Goal: Task Accomplishment & Management: Complete application form

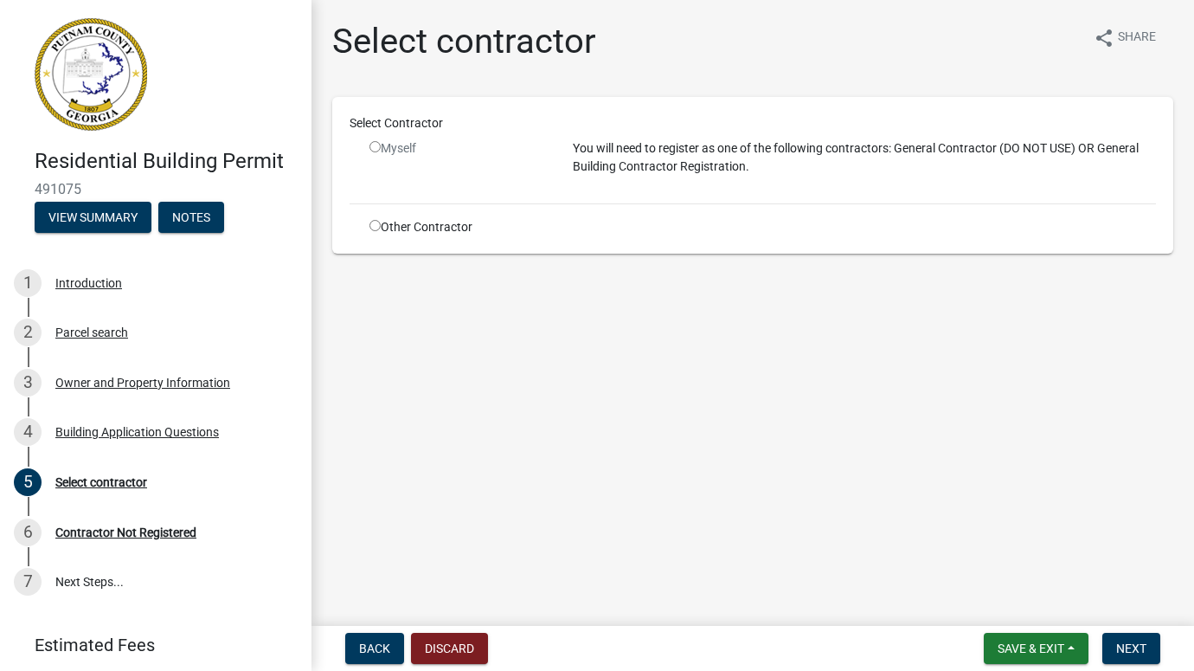
scroll to position [54, 0]
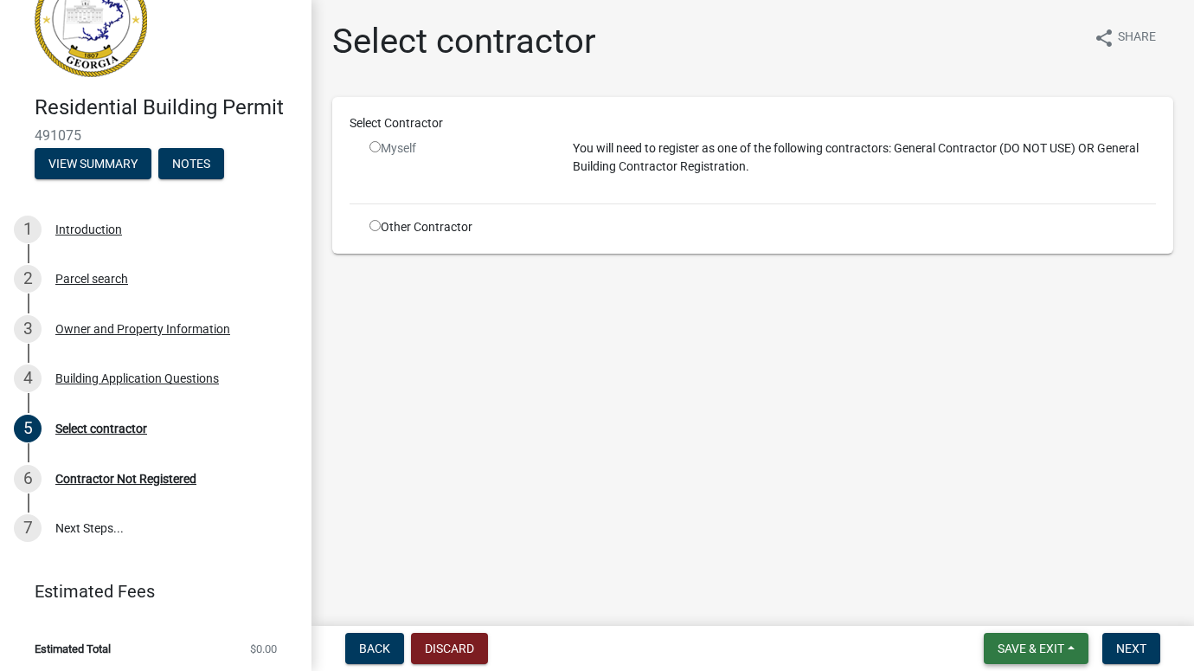
click at [1013, 650] on span "Save & Exit" at bounding box center [1031, 648] width 67 height 14
click at [988, 604] on button "Save & Exit" at bounding box center [1019, 603] width 138 height 42
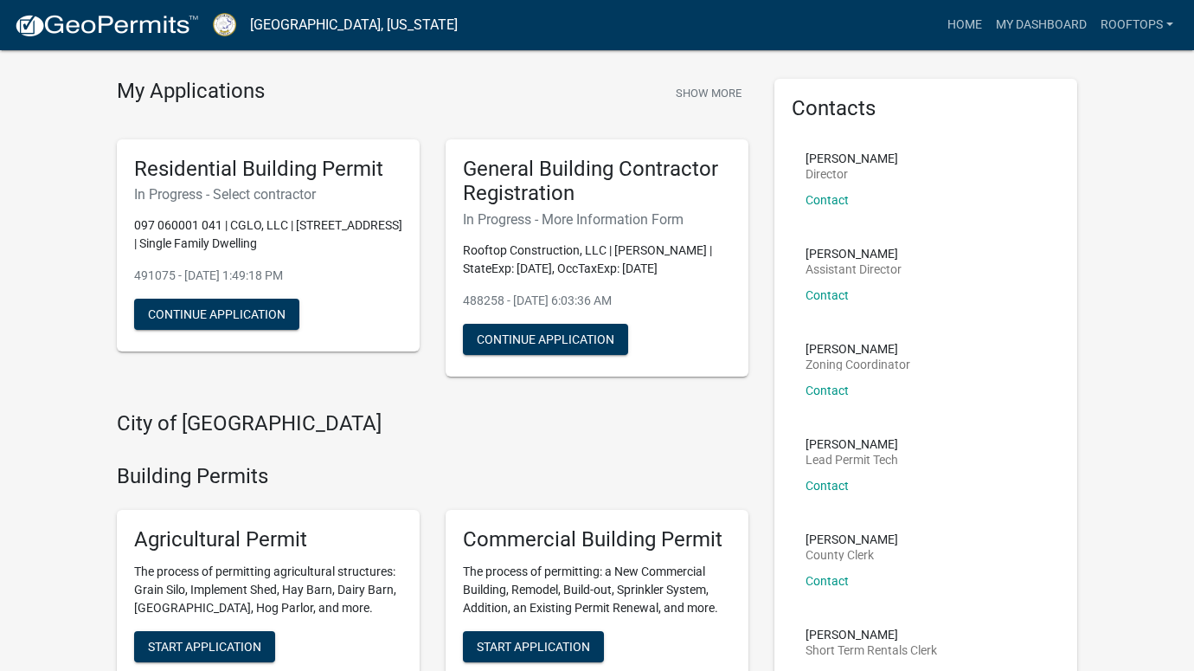
scroll to position [78, 0]
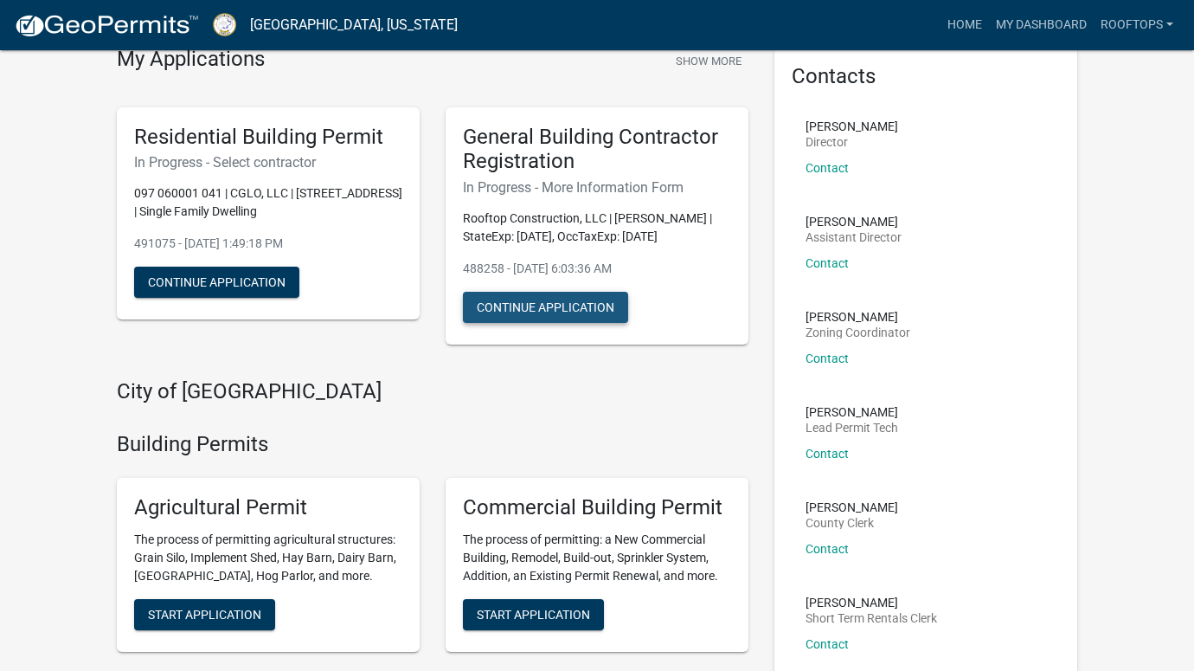
click at [530, 319] on button "Continue Application" at bounding box center [545, 307] width 165 height 31
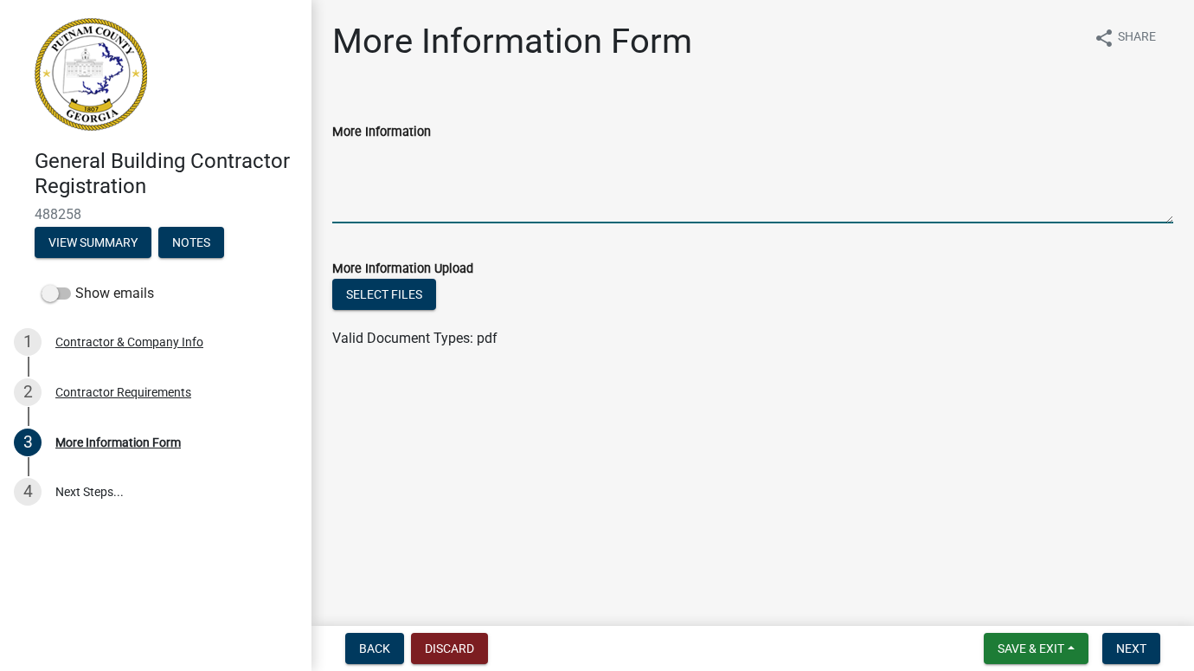
click at [370, 192] on textarea "More Information" at bounding box center [752, 182] width 841 height 81
click at [712, 170] on textarea "[PERSON_NAME] Contact Address: [STREET_ADDRESS]" at bounding box center [752, 182] width 841 height 81
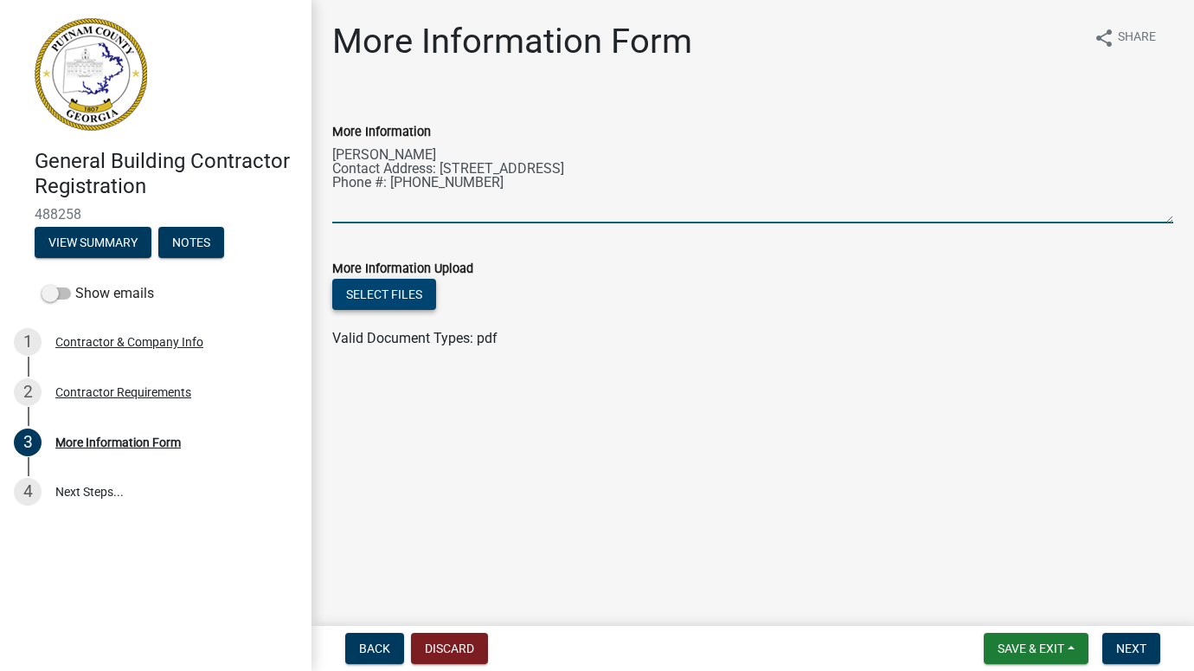
click at [400, 293] on button "Select files" at bounding box center [384, 294] width 104 height 31
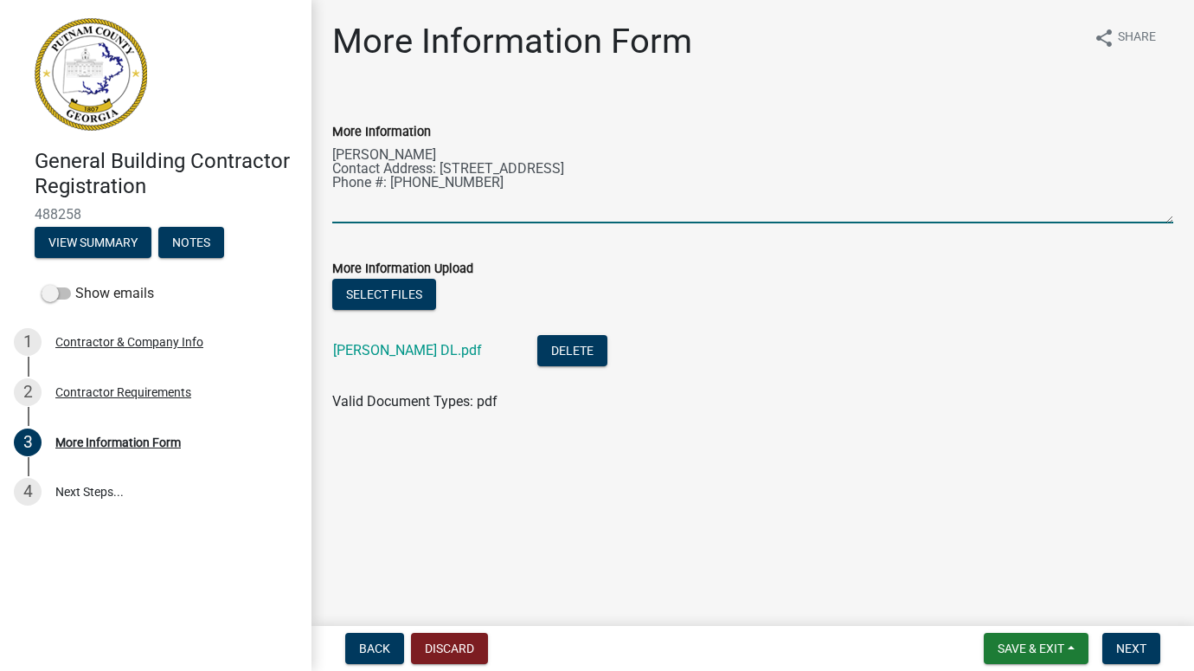
click at [333, 155] on textarea "[PERSON_NAME] Contact Address: [STREET_ADDRESS] Phone #: [PHONE_NUMBER]" at bounding box center [752, 182] width 841 height 81
type textarea "Contact Name: [PERSON_NAME] Contact Address: [STREET_ADDRESS] Phone #: [PHONE_N…"
click at [1117, 646] on span "Next" at bounding box center [1131, 648] width 30 height 14
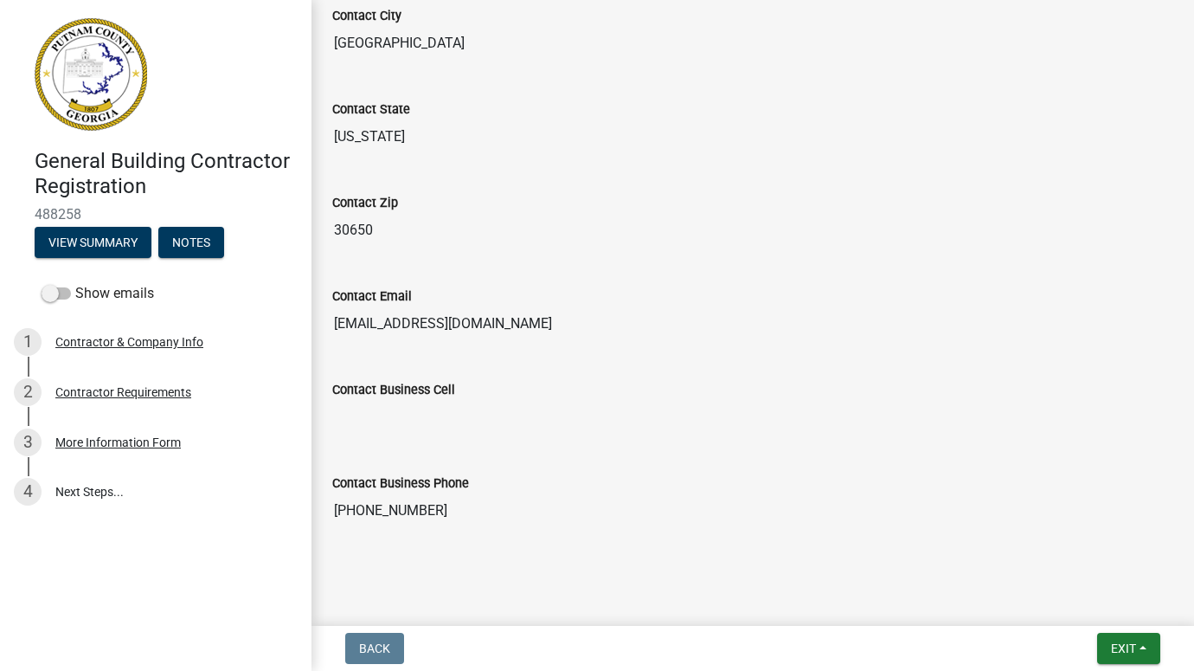
scroll to position [840, 0]
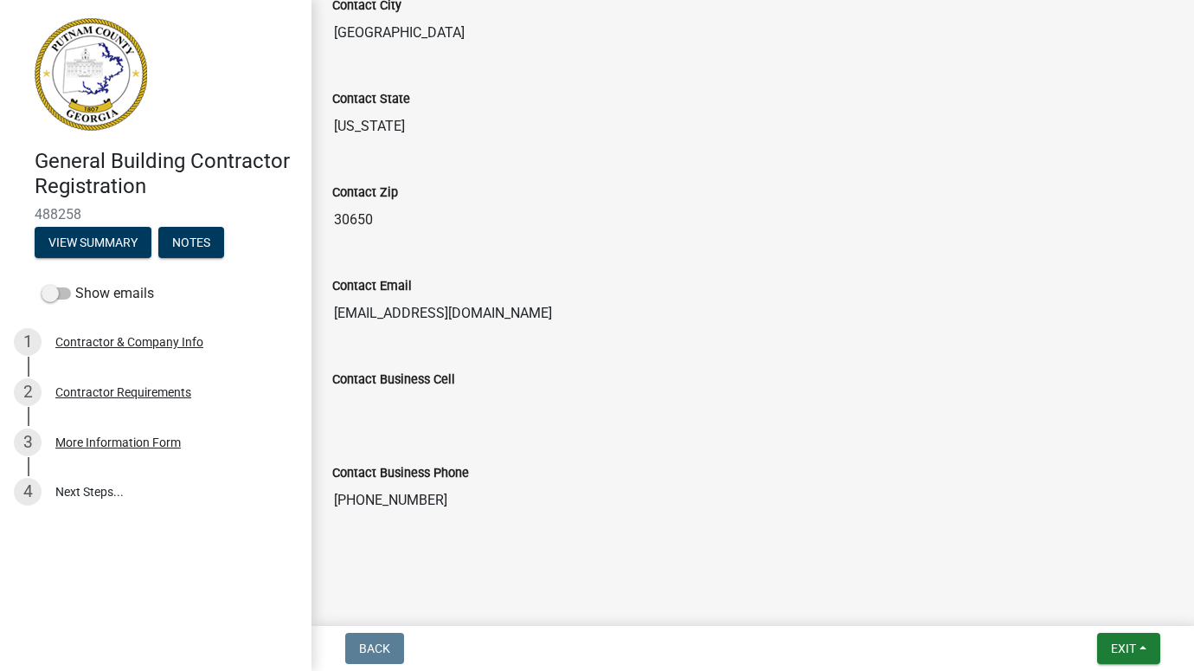
click at [351, 224] on input "30650" at bounding box center [752, 220] width 841 height 35
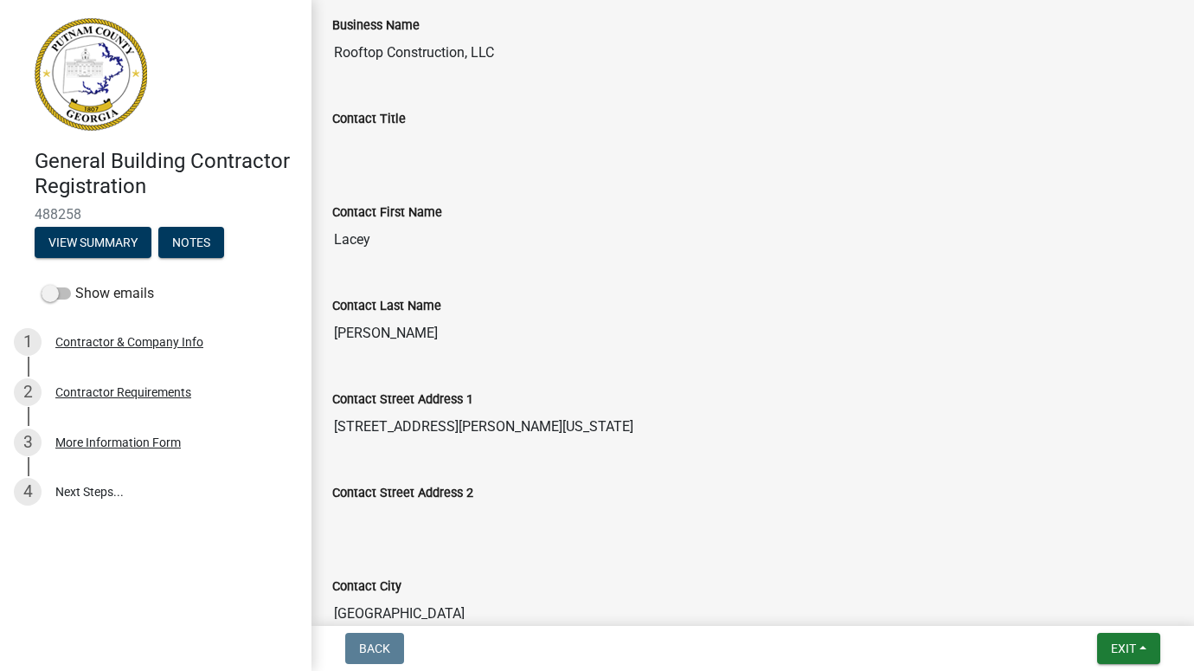
scroll to position [250, 0]
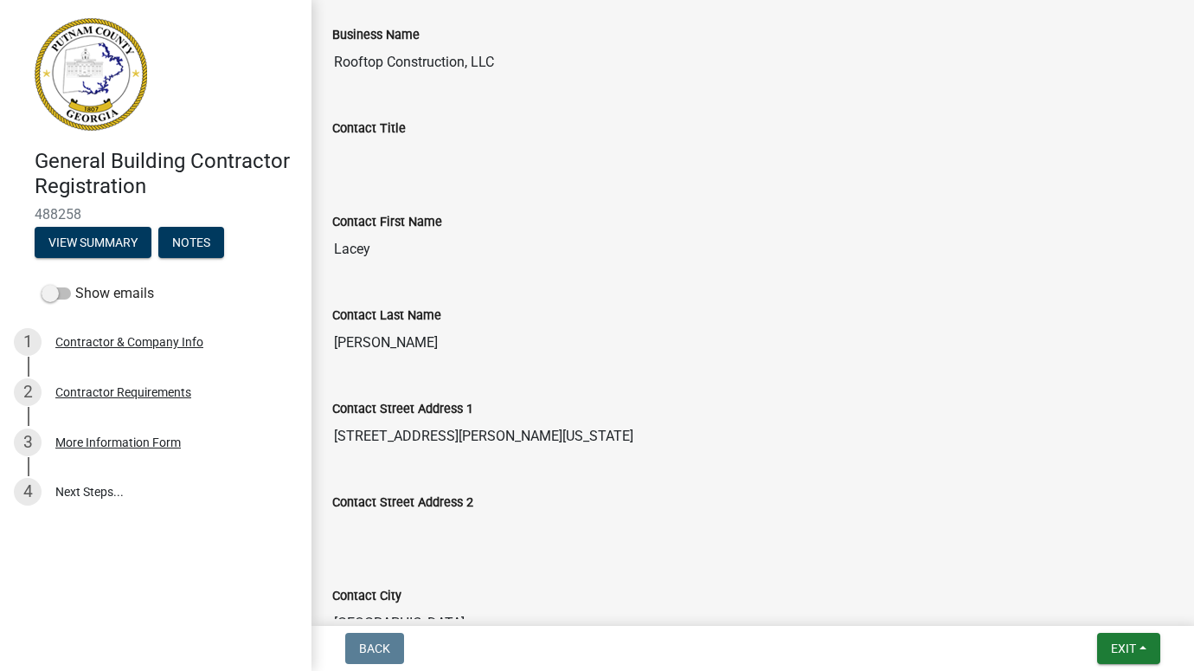
click at [354, 250] on input "Lacey" at bounding box center [752, 249] width 841 height 35
drag, startPoint x: 370, startPoint y: 250, endPoint x: 317, endPoint y: 249, distance: 53.7
click at [317, 249] on div "Submitted Thank you for submitting your information. You may view the submitted…" at bounding box center [753, 464] width 883 height 1387
click at [921, 658] on div "Back Exit Save Save & Exit" at bounding box center [752, 648] width 855 height 31
click at [1144, 644] on button "Exit" at bounding box center [1128, 648] width 63 height 31
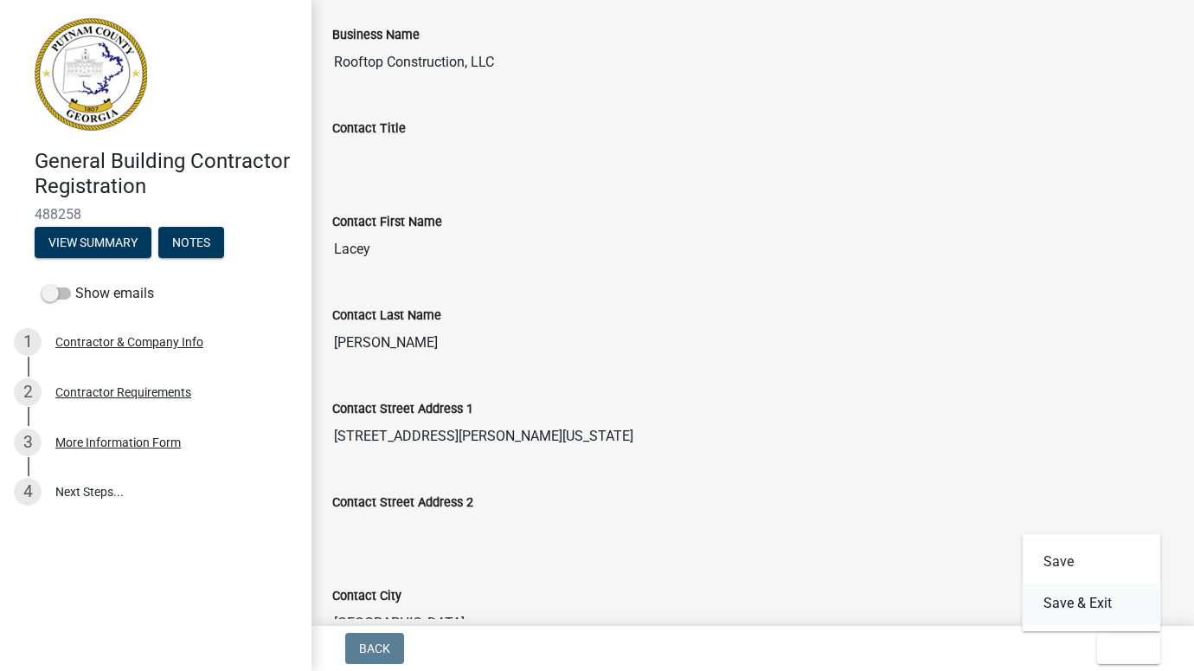
click at [1075, 600] on button "Save & Exit" at bounding box center [1092, 603] width 138 height 42
